Goal: Communication & Community: Answer question/provide support

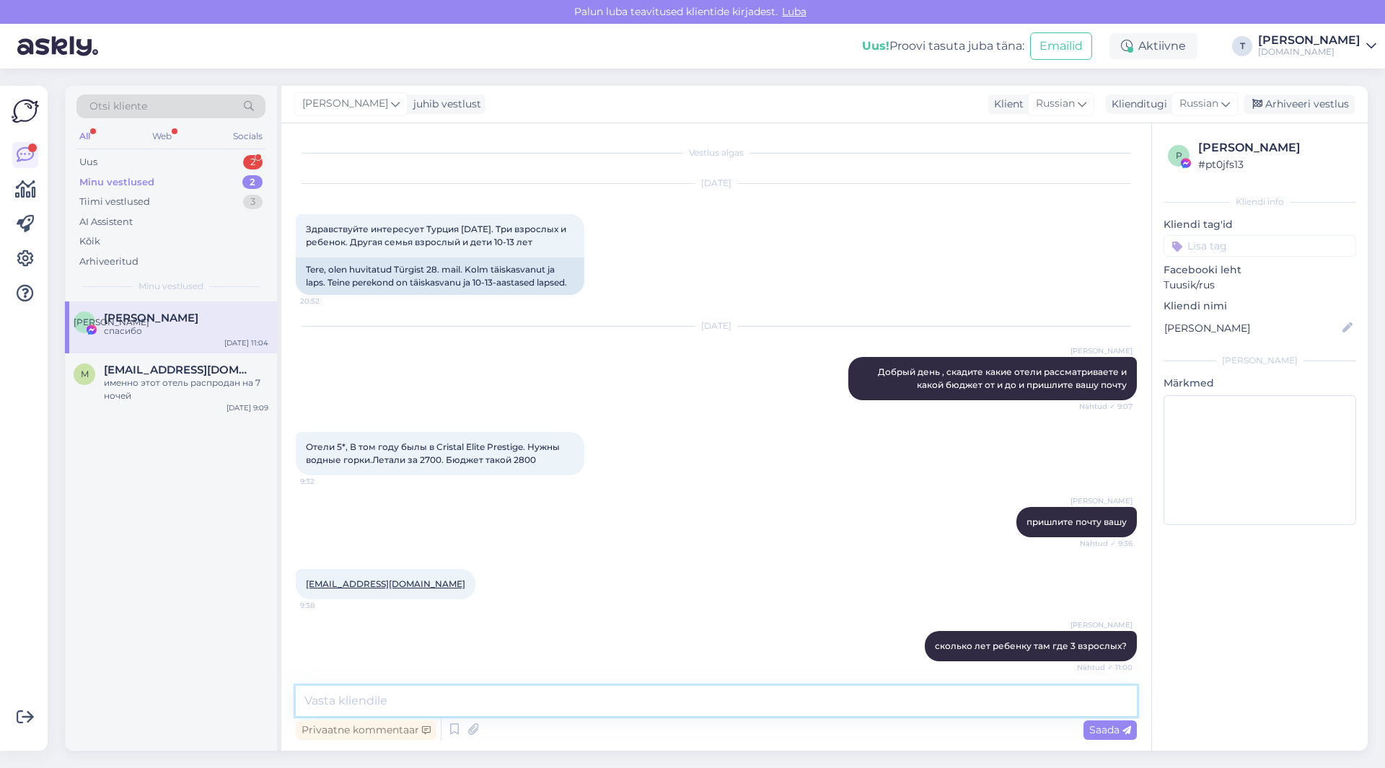
click at [499, 697] on textarea at bounding box center [716, 701] width 841 height 30
type textarea "j"
type textarea "отправила вам"
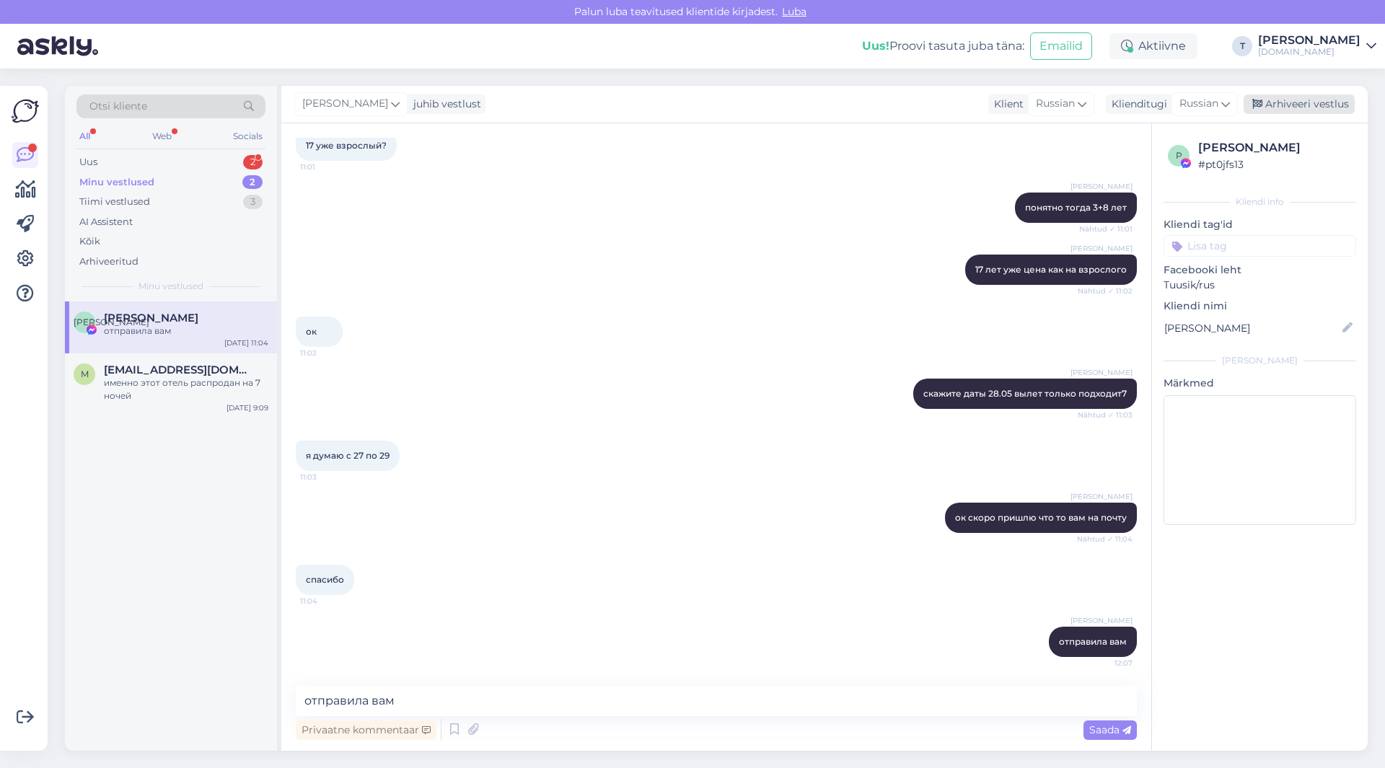
click at [1339, 98] on div "Arhiveeri vestlus" at bounding box center [1298, 103] width 111 height 19
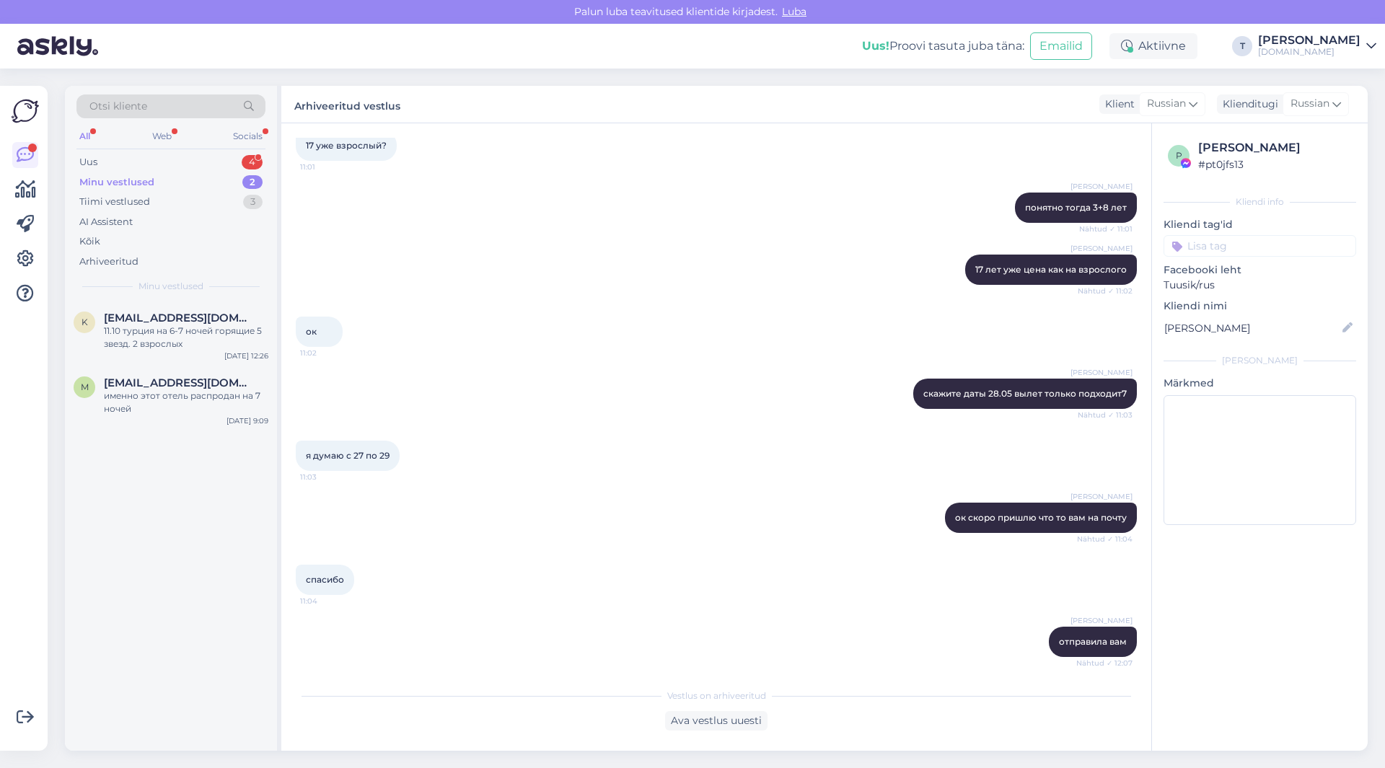
click at [182, 151] on div "Otsi kliente All Web Socials Uus 4 Minu vestlused 2 Tiimi vestlused 3 AI Assist…" at bounding box center [171, 194] width 212 height 216
click at [179, 155] on div "Uus 4" at bounding box center [170, 162] width 189 height 20
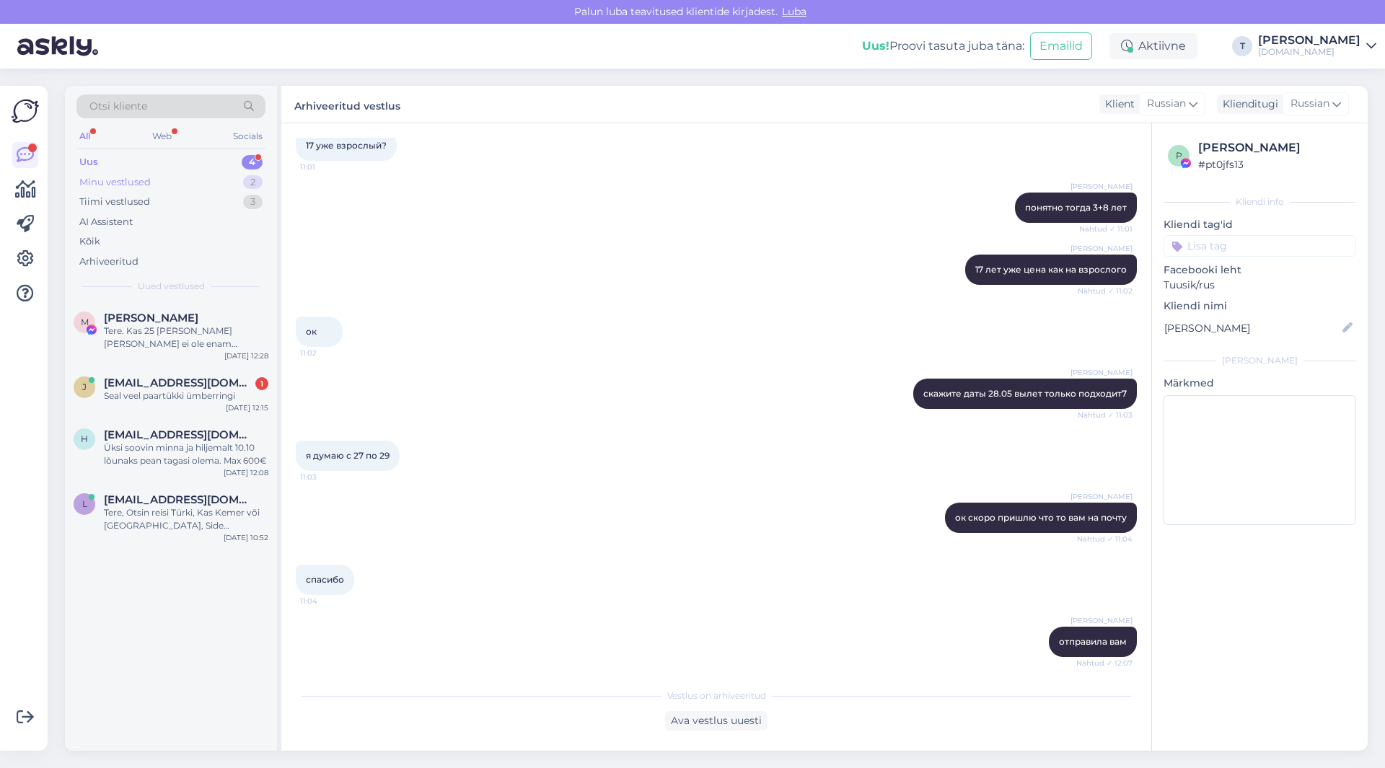
click at [157, 183] on div "Minu vestlused 2" at bounding box center [170, 182] width 189 height 20
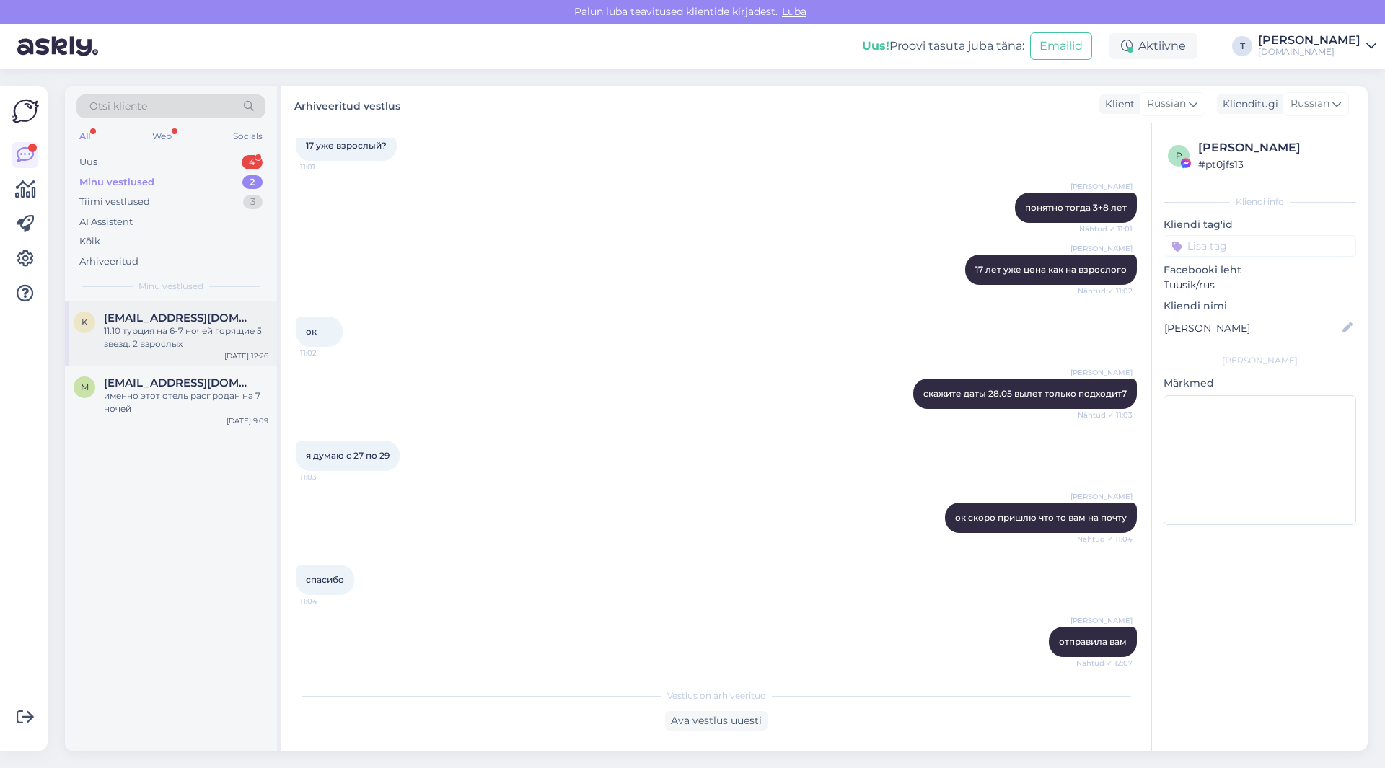
click at [150, 354] on div "K [EMAIL_ADDRESS][DOMAIN_NAME] 11.10 турция на 6-7 ночей горящие 5 звезд. 2 взр…" at bounding box center [171, 333] width 212 height 65
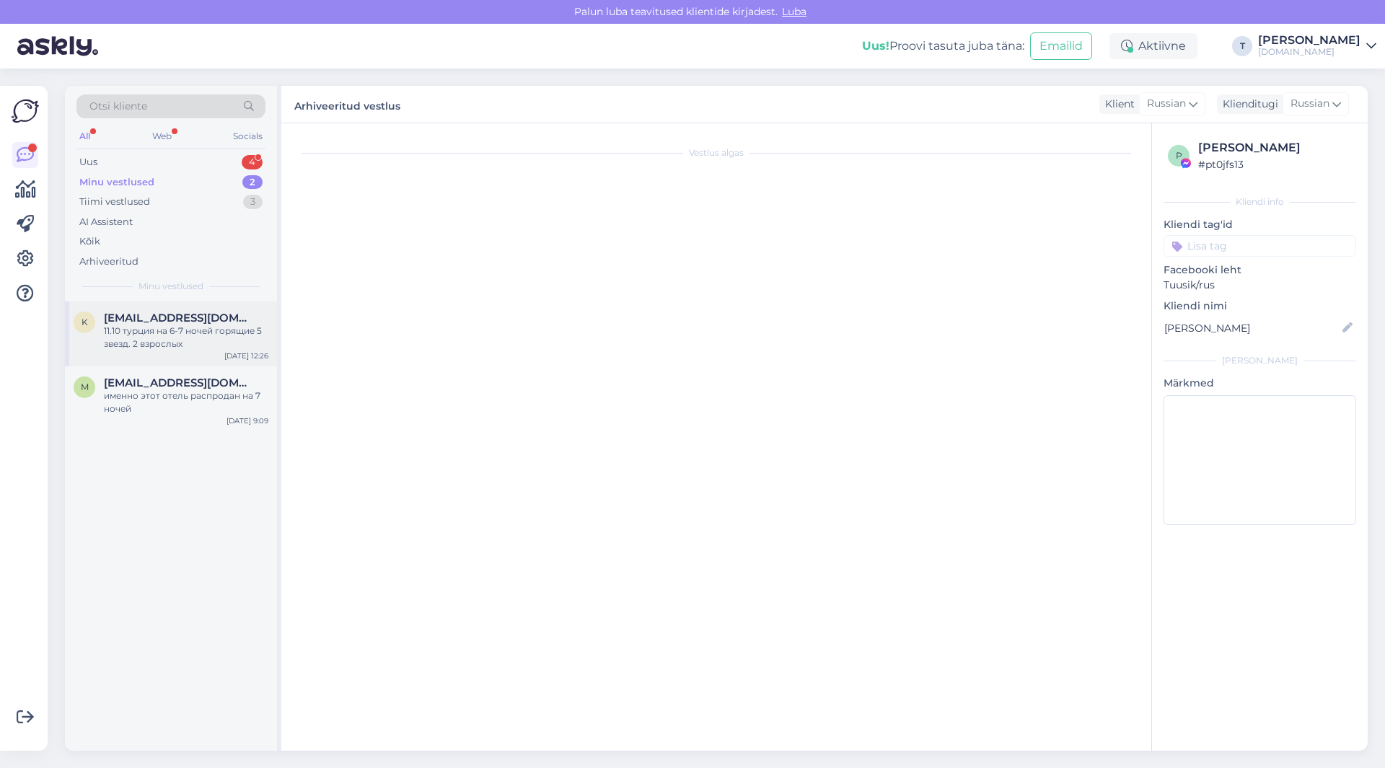
scroll to position [0, 0]
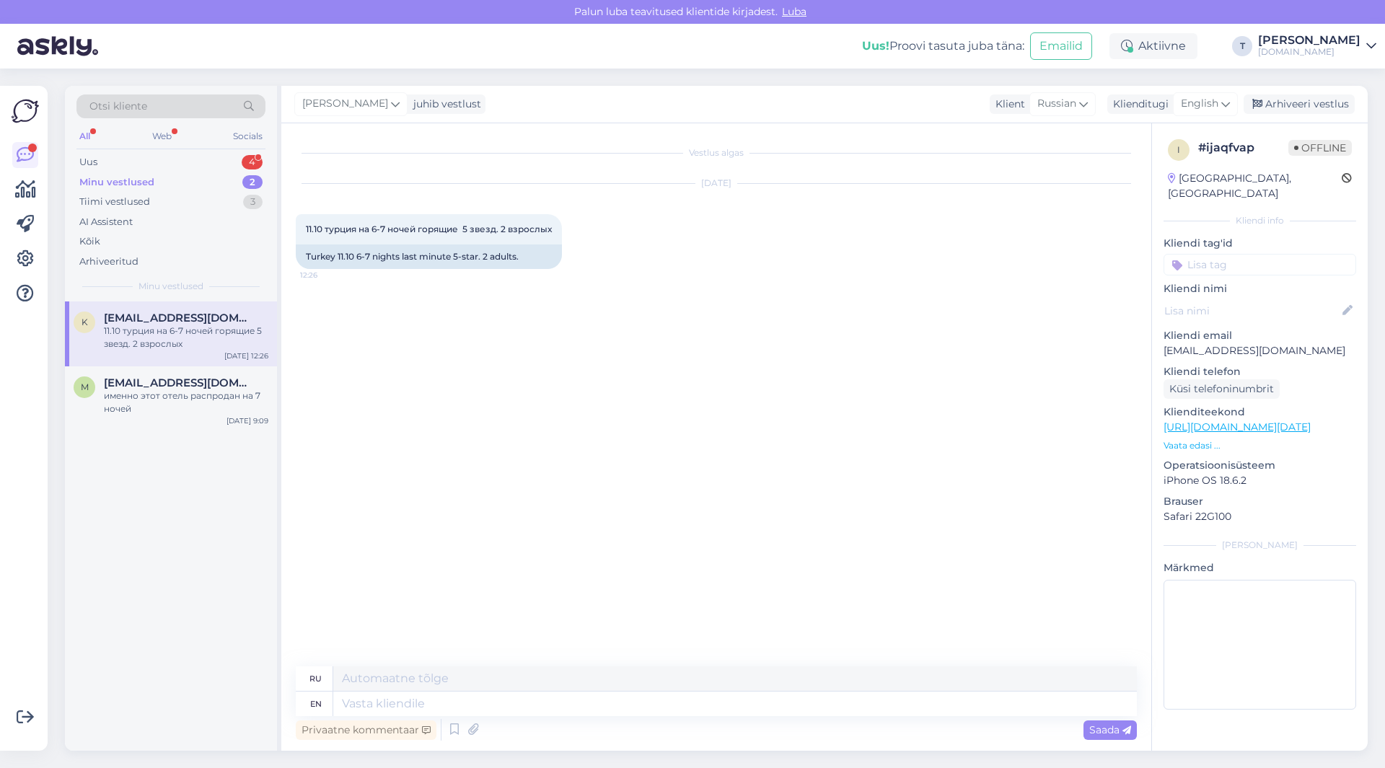
click at [1201, 439] on p "Vaata edasi ..." at bounding box center [1259, 445] width 193 height 13
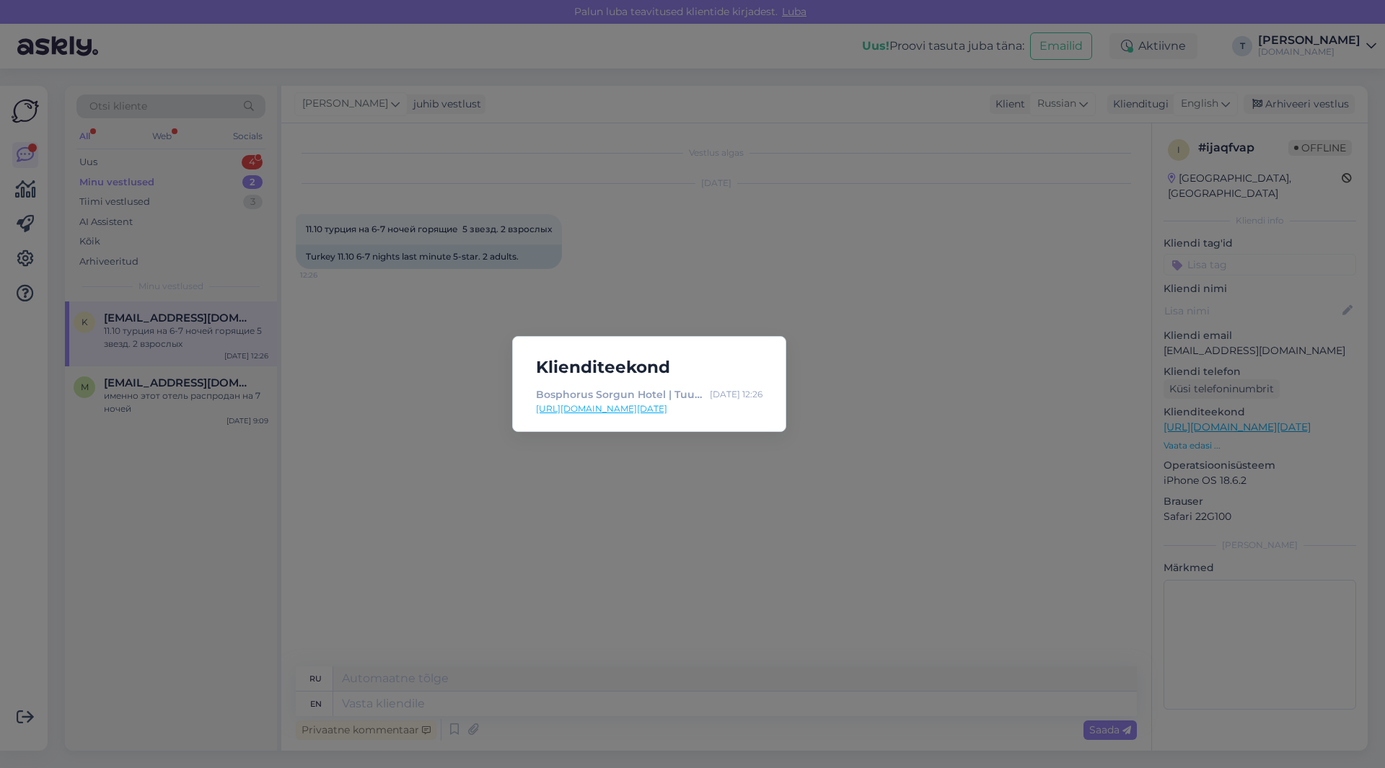
click at [784, 502] on div "Klienditeekond Bosphorus Sorgun Hotel | Tuusik [DATE] 12:26 [URL][DOMAIN_NAME][…" at bounding box center [692, 384] width 1385 height 768
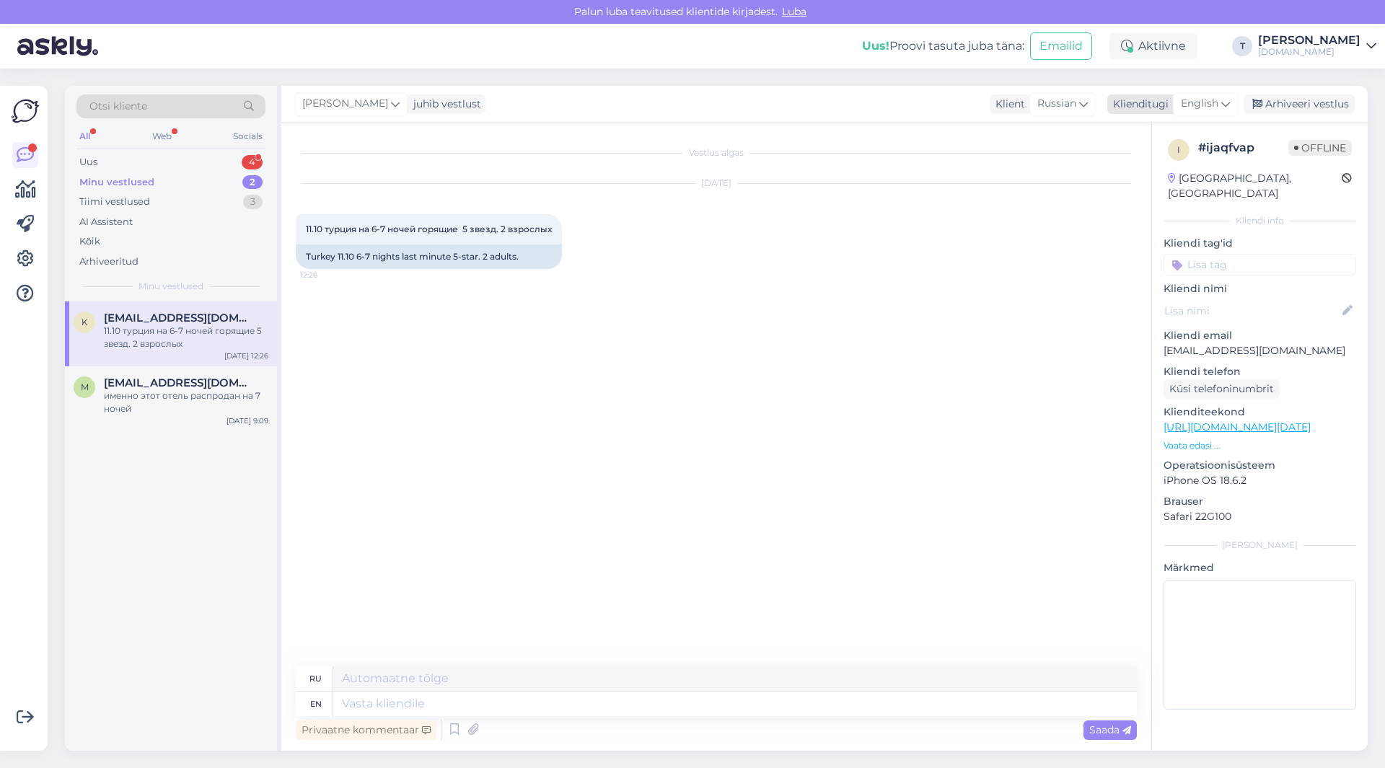
click at [1210, 100] on span "English" at bounding box center [1200, 104] width 38 height 16
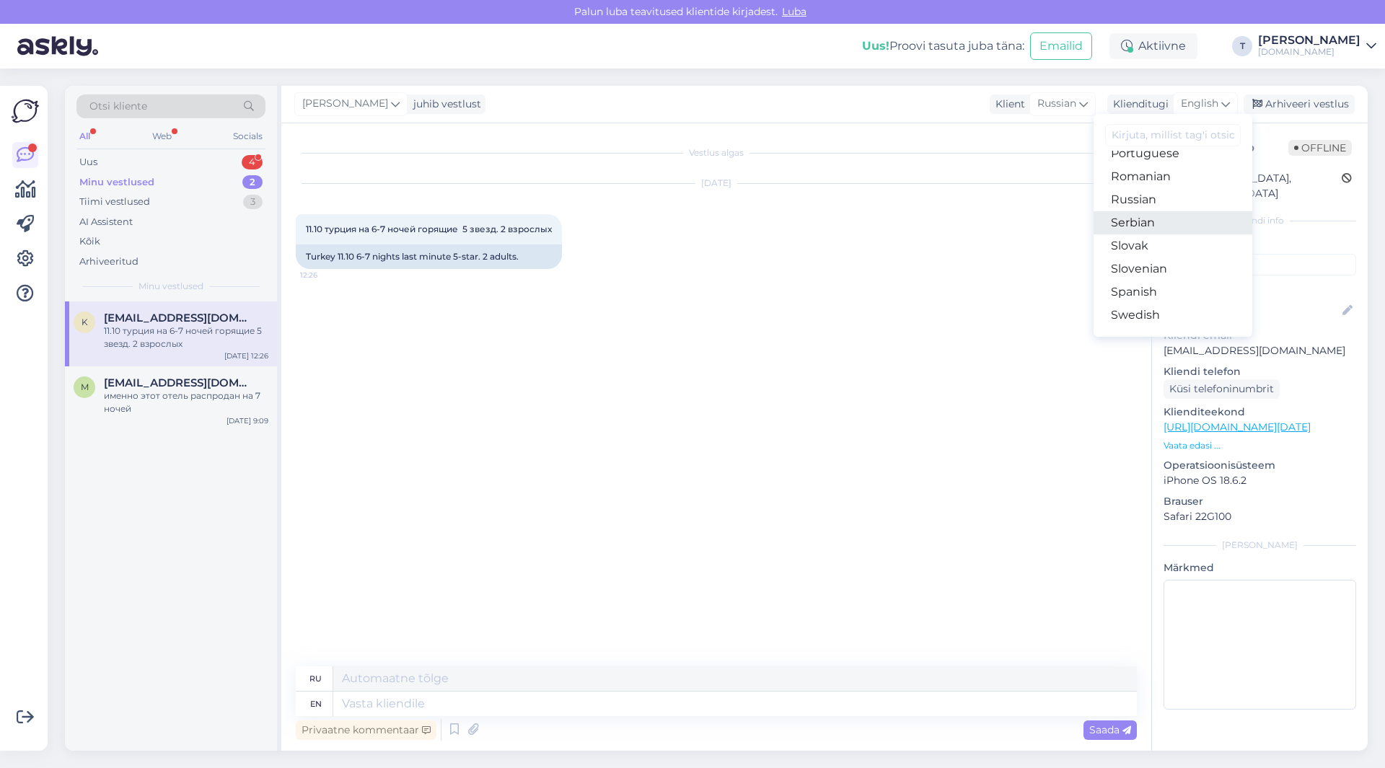
scroll to position [521, 0]
click at [1155, 227] on link "Russian" at bounding box center [1172, 224] width 159 height 23
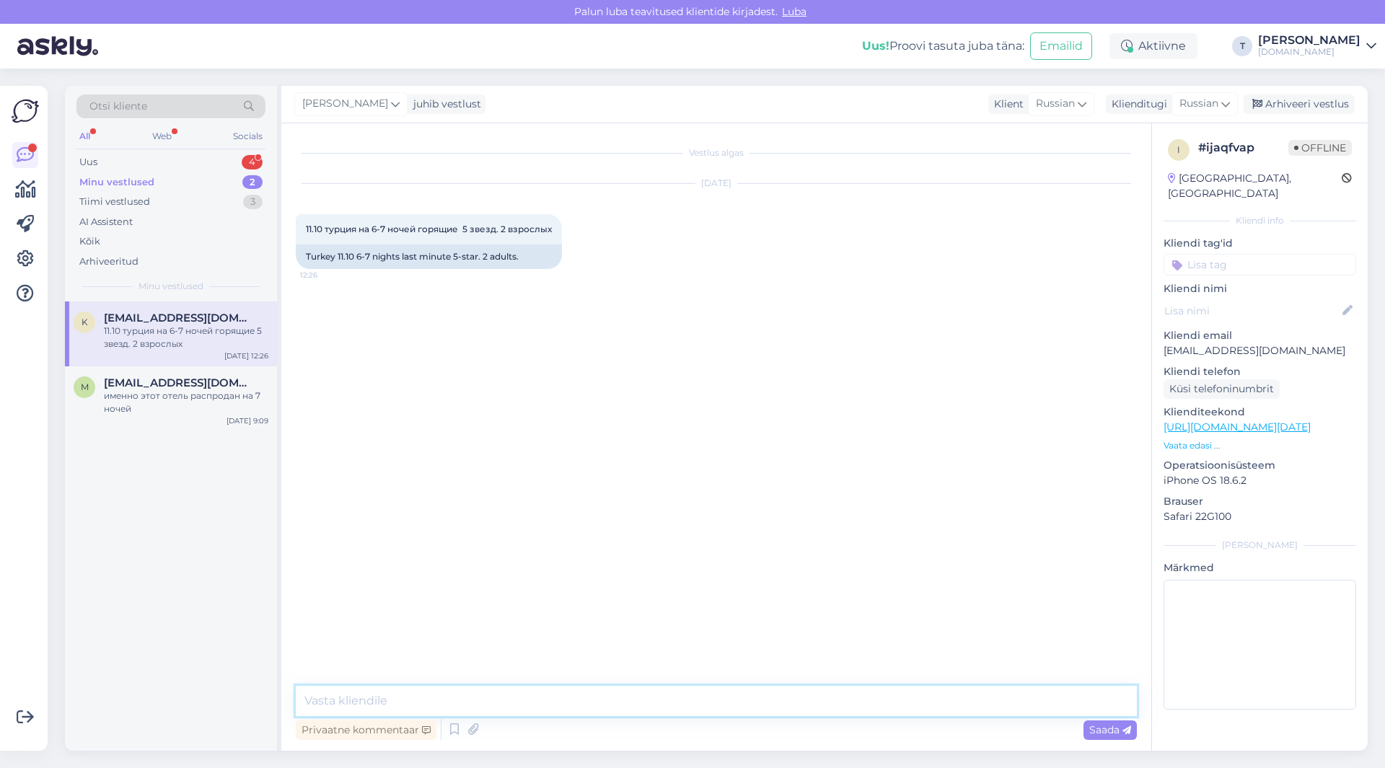
click at [369, 696] on textarea at bounding box center [716, 701] width 841 height 30
type textarea "L"
type textarea "Добрый день , может укажите какой примерно бюджет от и до , так как 5* есть оче…"
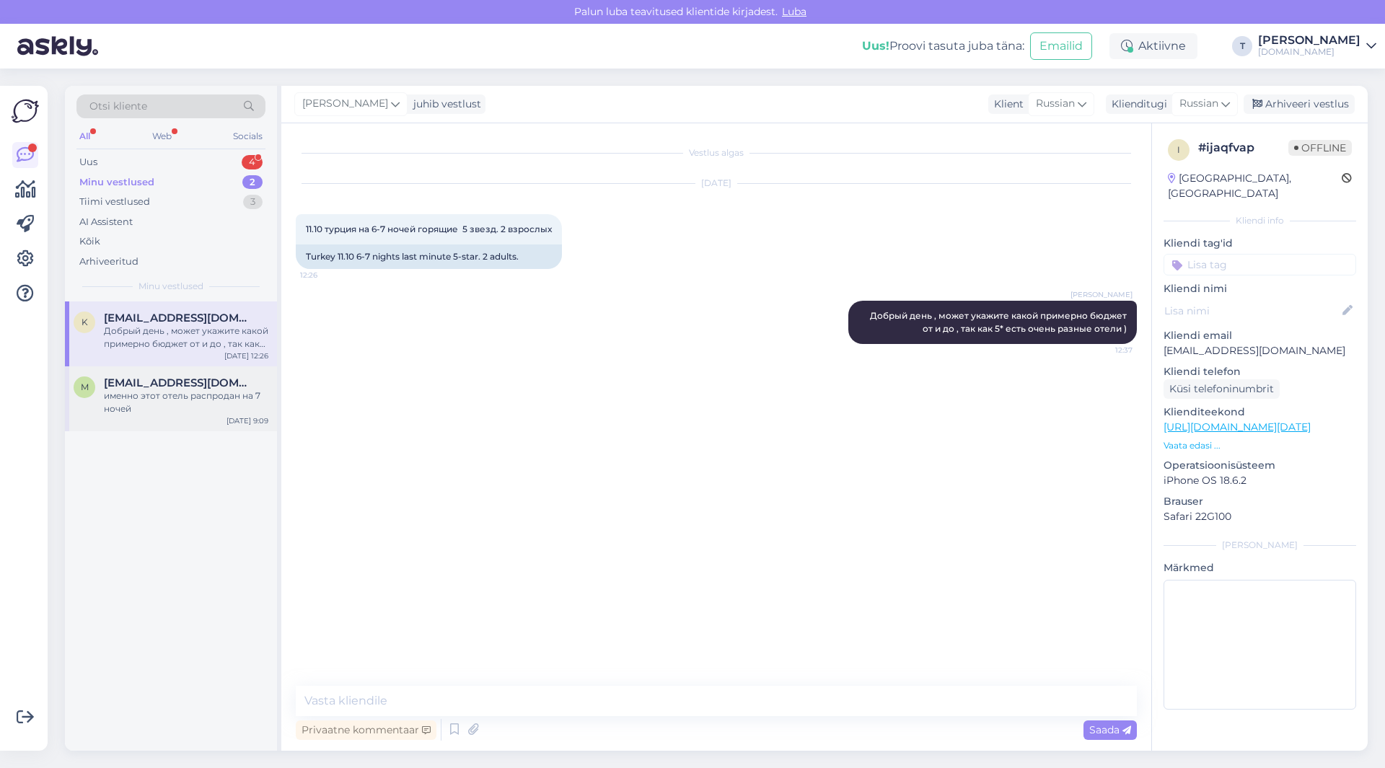
click at [138, 396] on div "именно этот отель распродан на 7 ночей" at bounding box center [186, 402] width 164 height 26
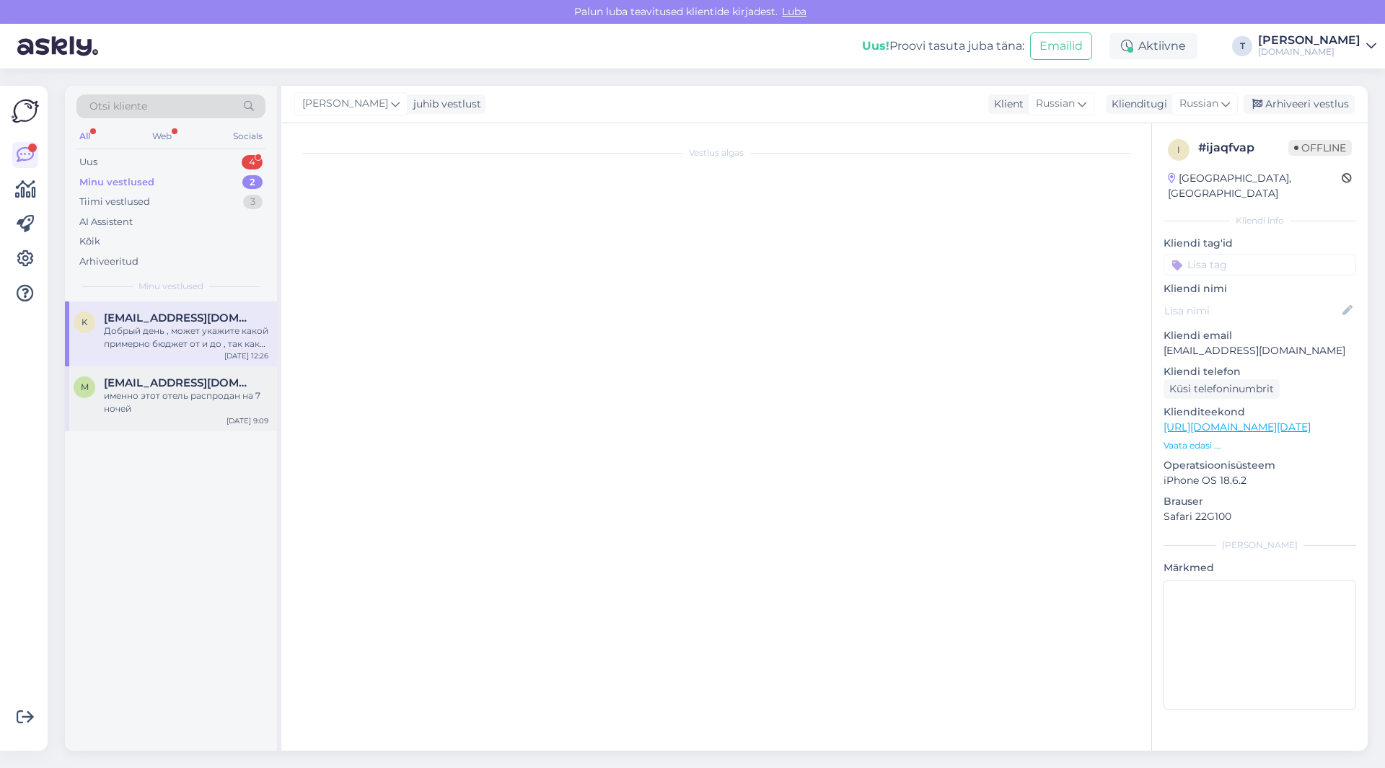
scroll to position [574, 0]
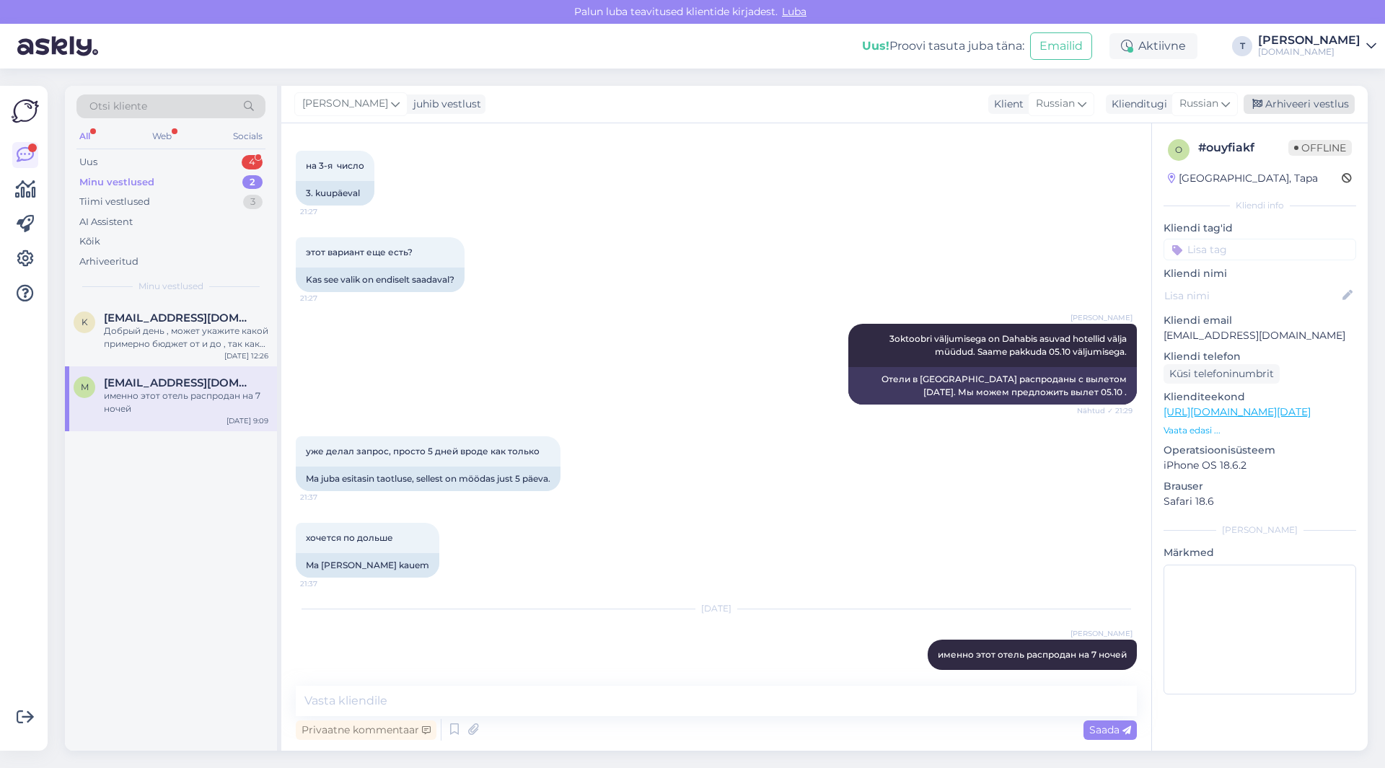
click at [1280, 102] on div "Arhiveeri vestlus" at bounding box center [1298, 103] width 111 height 19
